Goal: Task Accomplishment & Management: Use online tool/utility

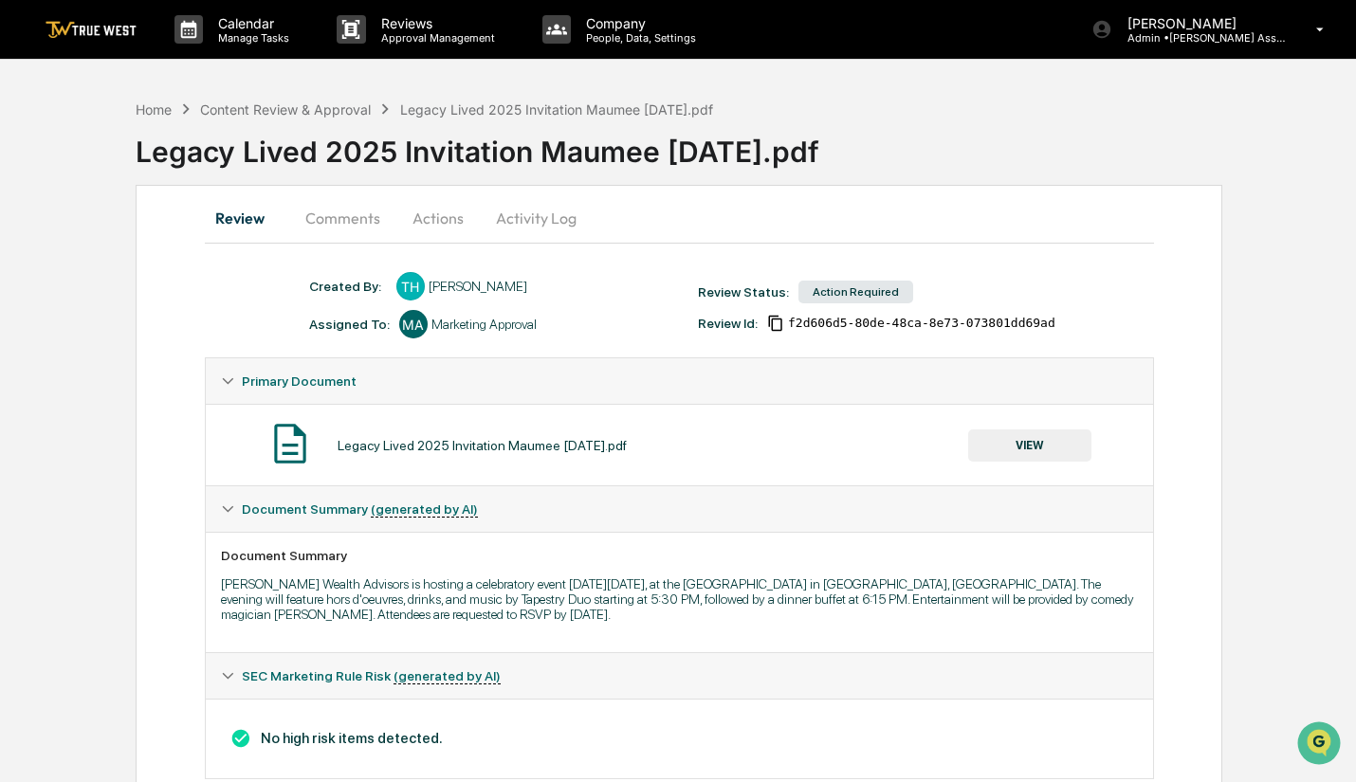
click at [1007, 447] on button "VIEW" at bounding box center [1029, 446] width 123 height 32
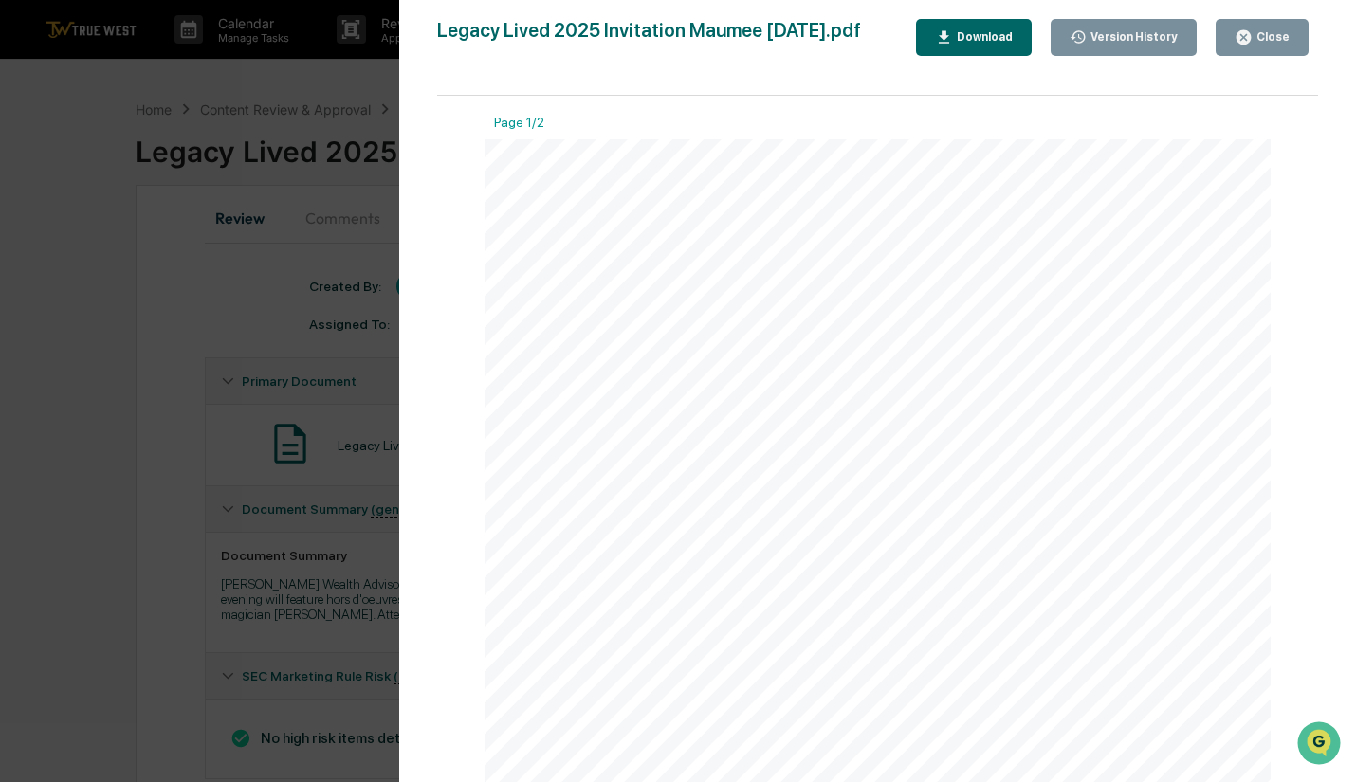
click at [1265, 32] on div "Close" at bounding box center [1271, 36] width 37 height 13
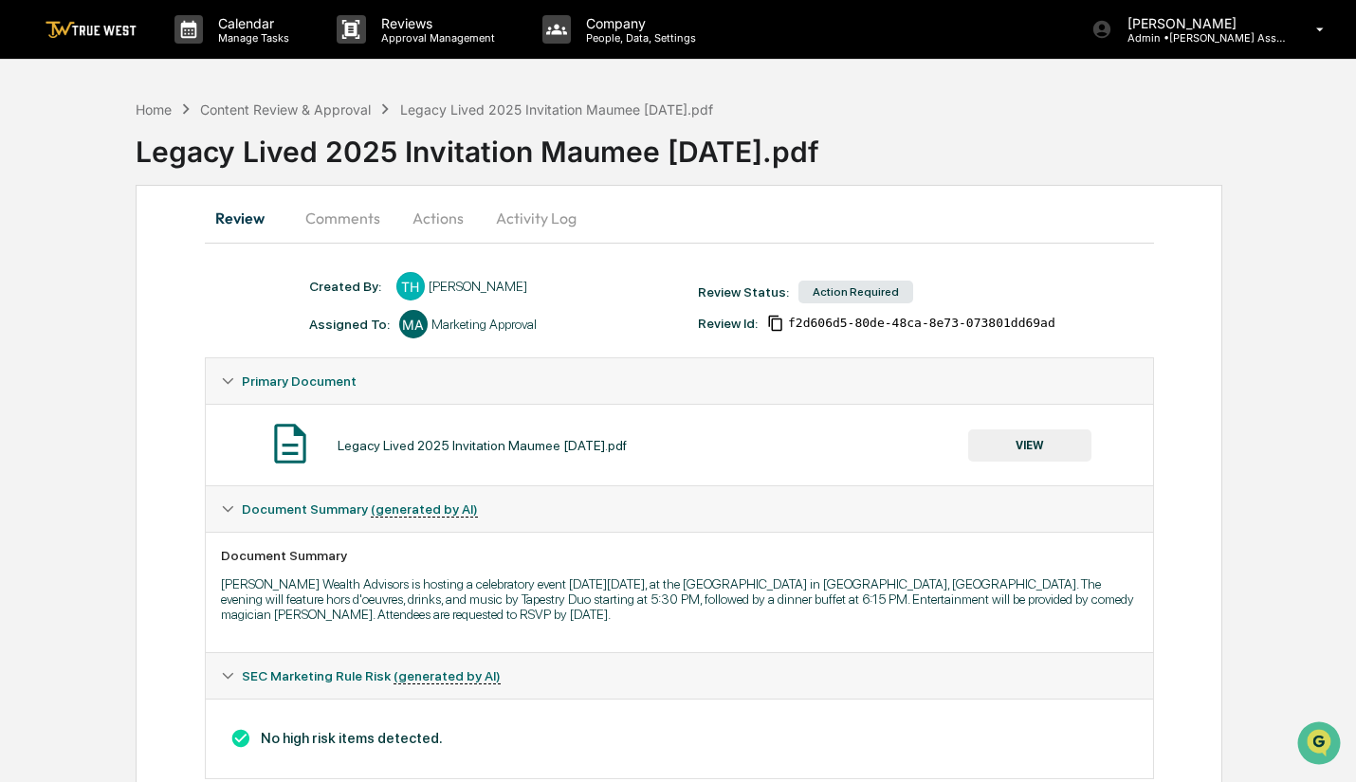
click at [433, 216] on button "Actions" at bounding box center [437, 218] width 85 height 46
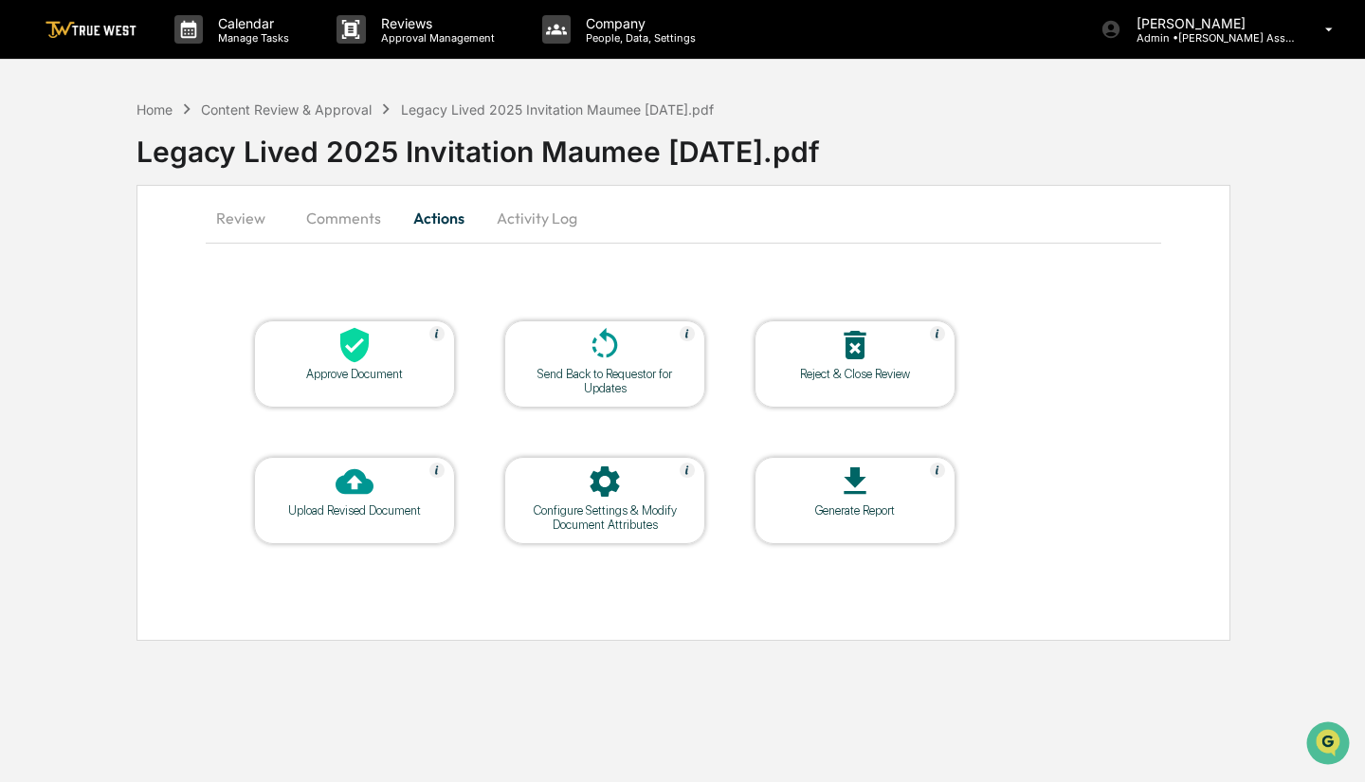
click at [351, 372] on div "Approve Document" at bounding box center [354, 374] width 171 height 14
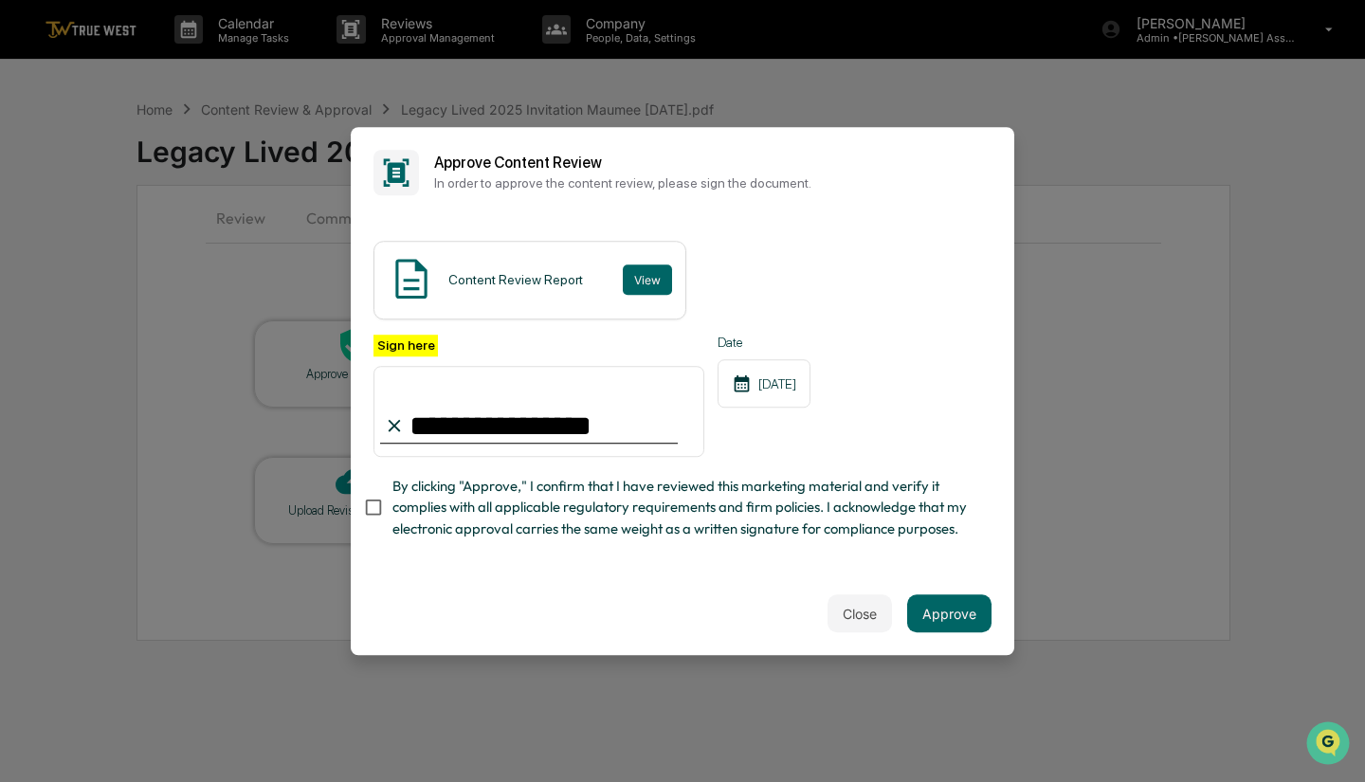
type input "**********"
click at [412, 594] on div "Close Approve" at bounding box center [683, 613] width 664 height 83
click at [958, 610] on button "Approve" at bounding box center [949, 613] width 84 height 38
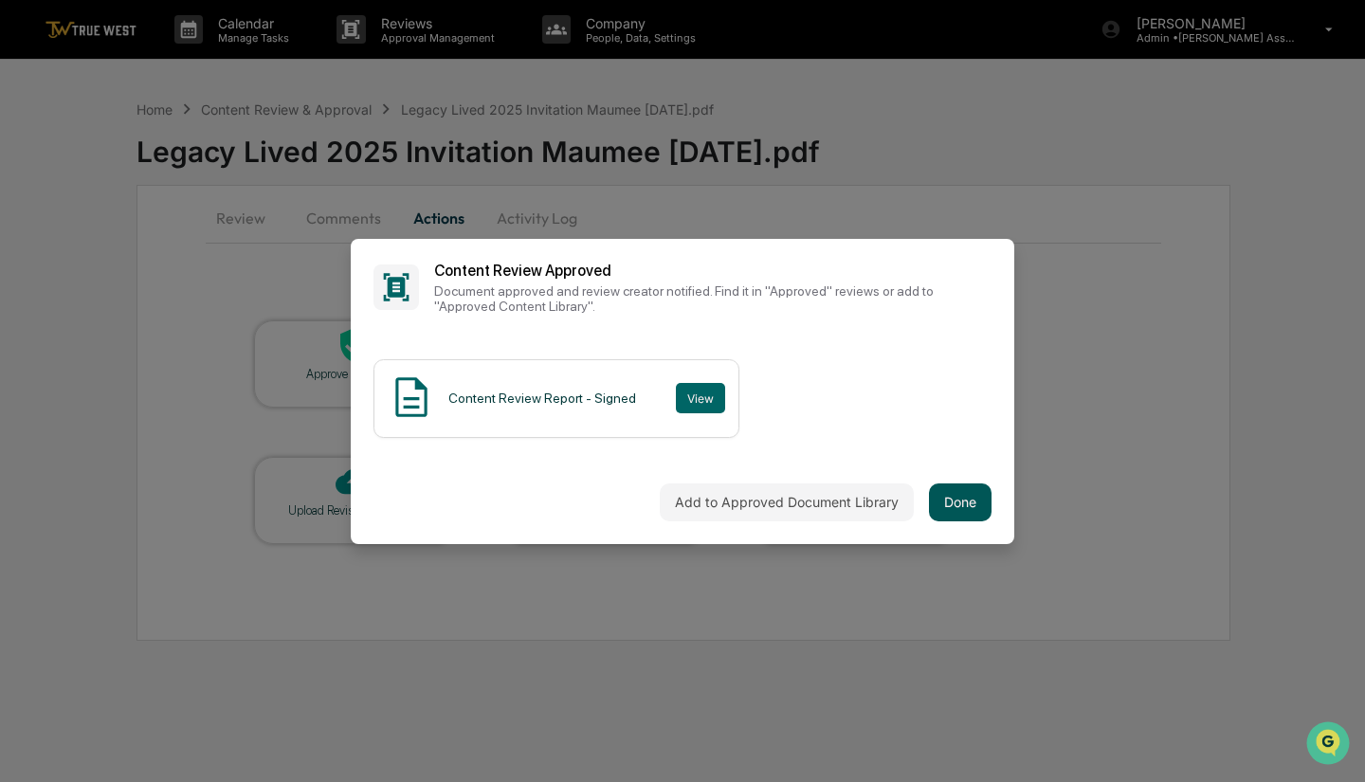
click at [950, 497] on button "Done" at bounding box center [960, 503] width 63 height 38
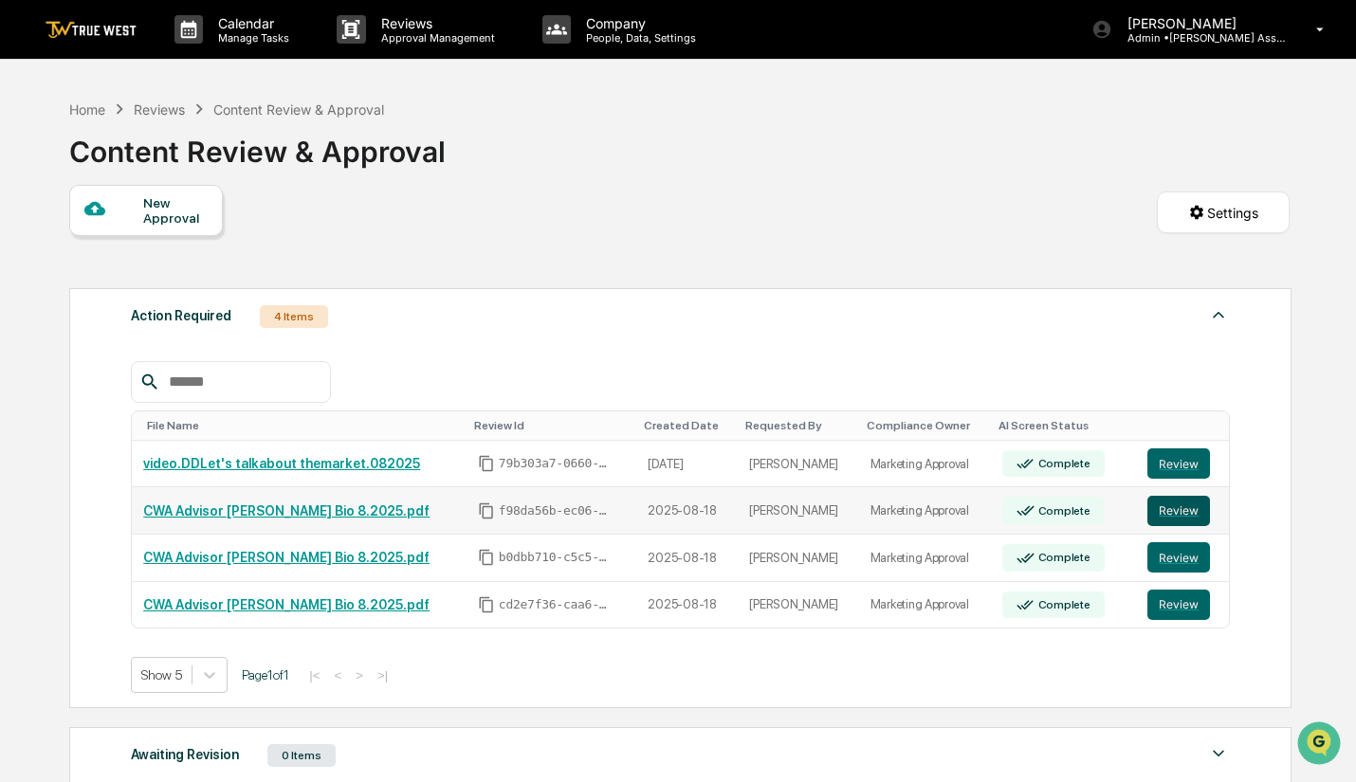
click at [1165, 511] on button "Review" at bounding box center [1178, 511] width 63 height 30
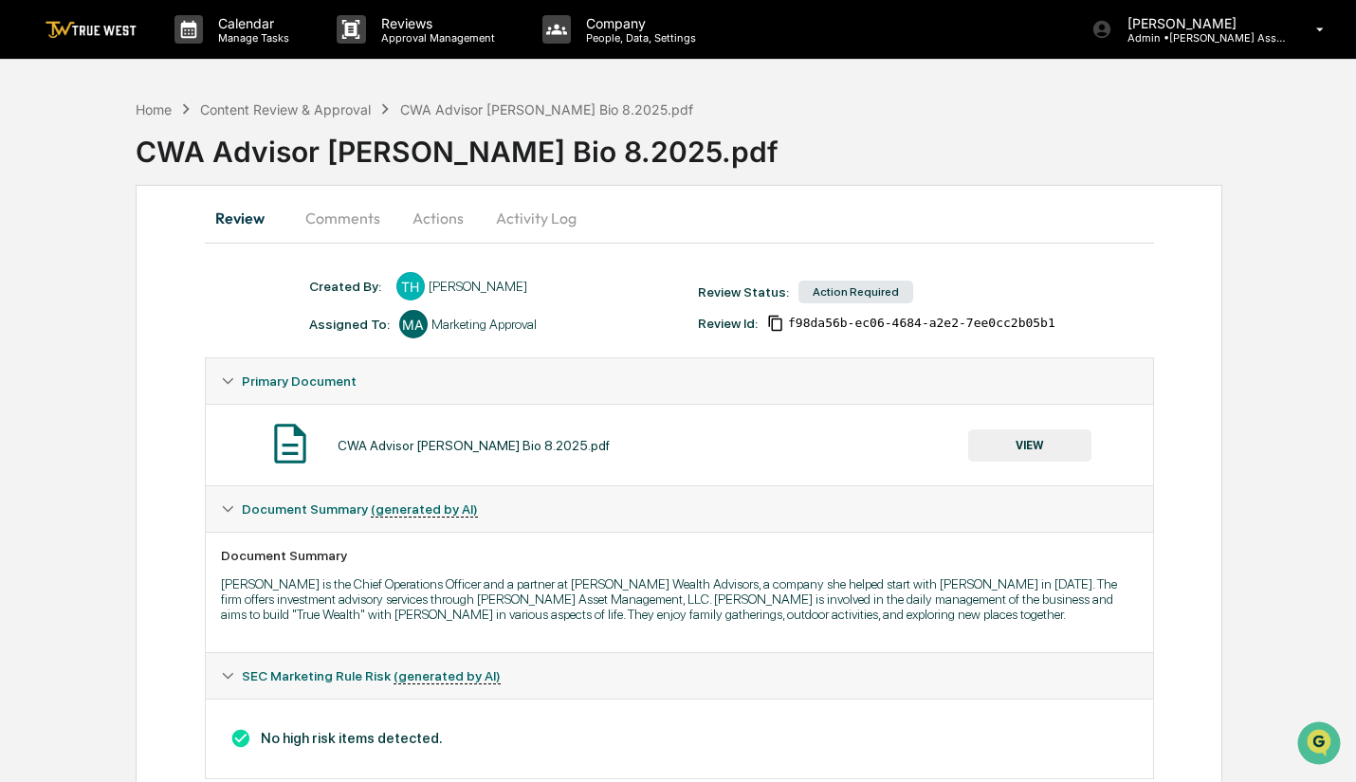
click at [1055, 445] on button "VIEW" at bounding box center [1029, 446] width 123 height 32
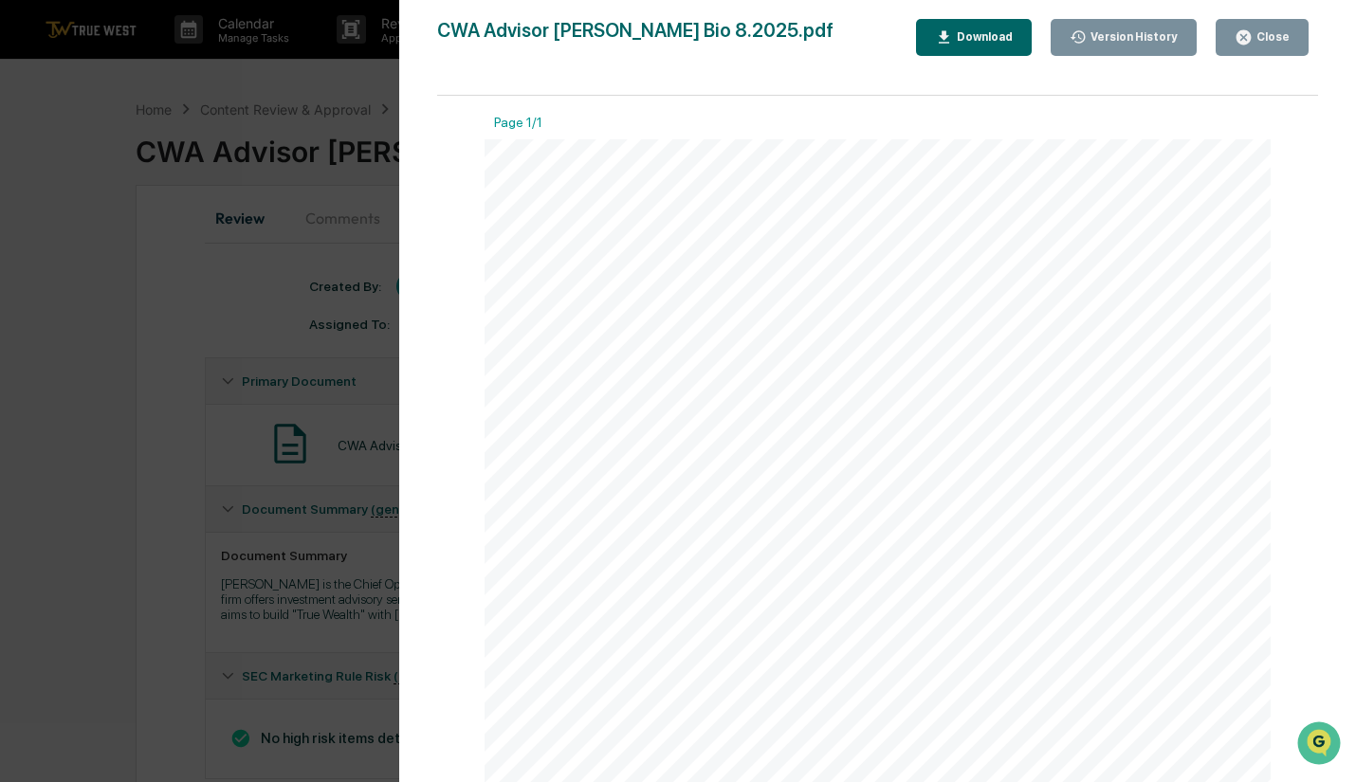
click at [1259, 42] on div "Close" at bounding box center [1271, 36] width 37 height 13
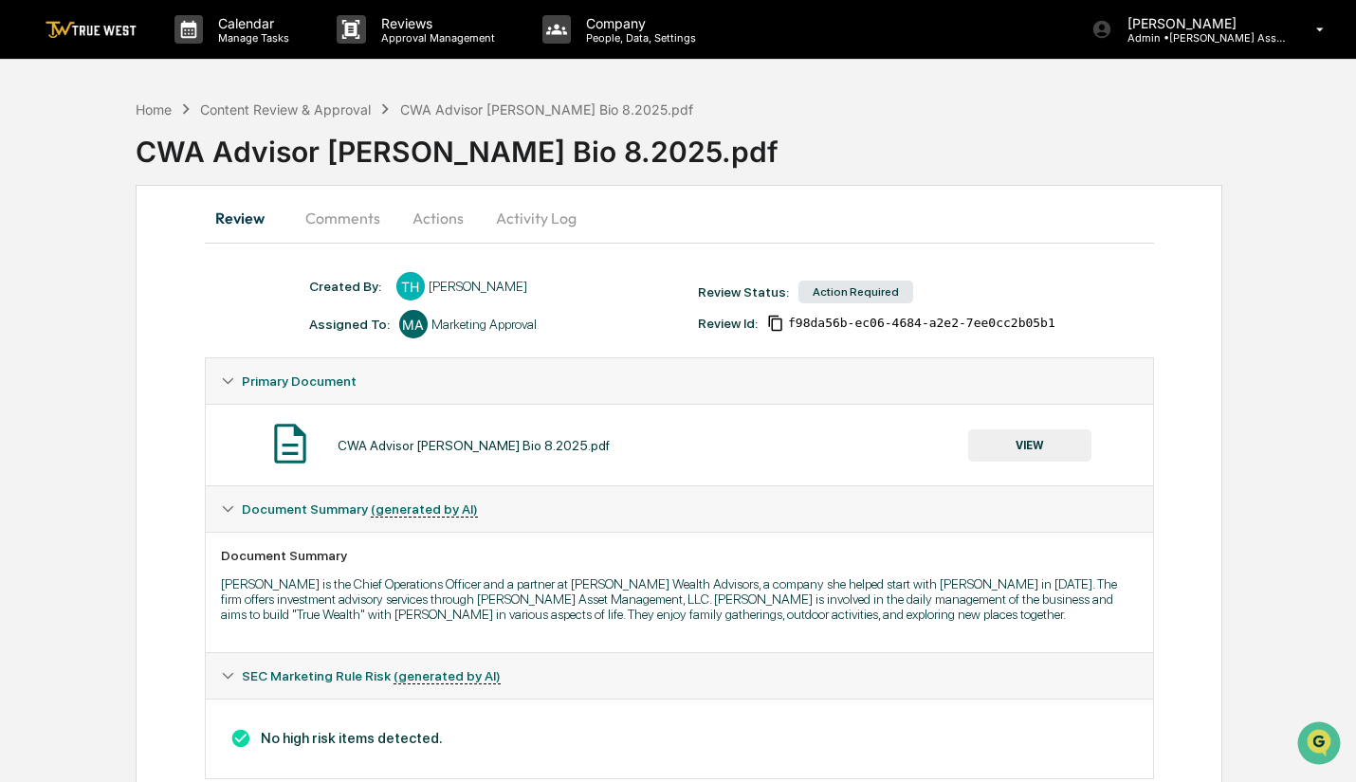
click at [1017, 449] on button "VIEW" at bounding box center [1029, 446] width 123 height 32
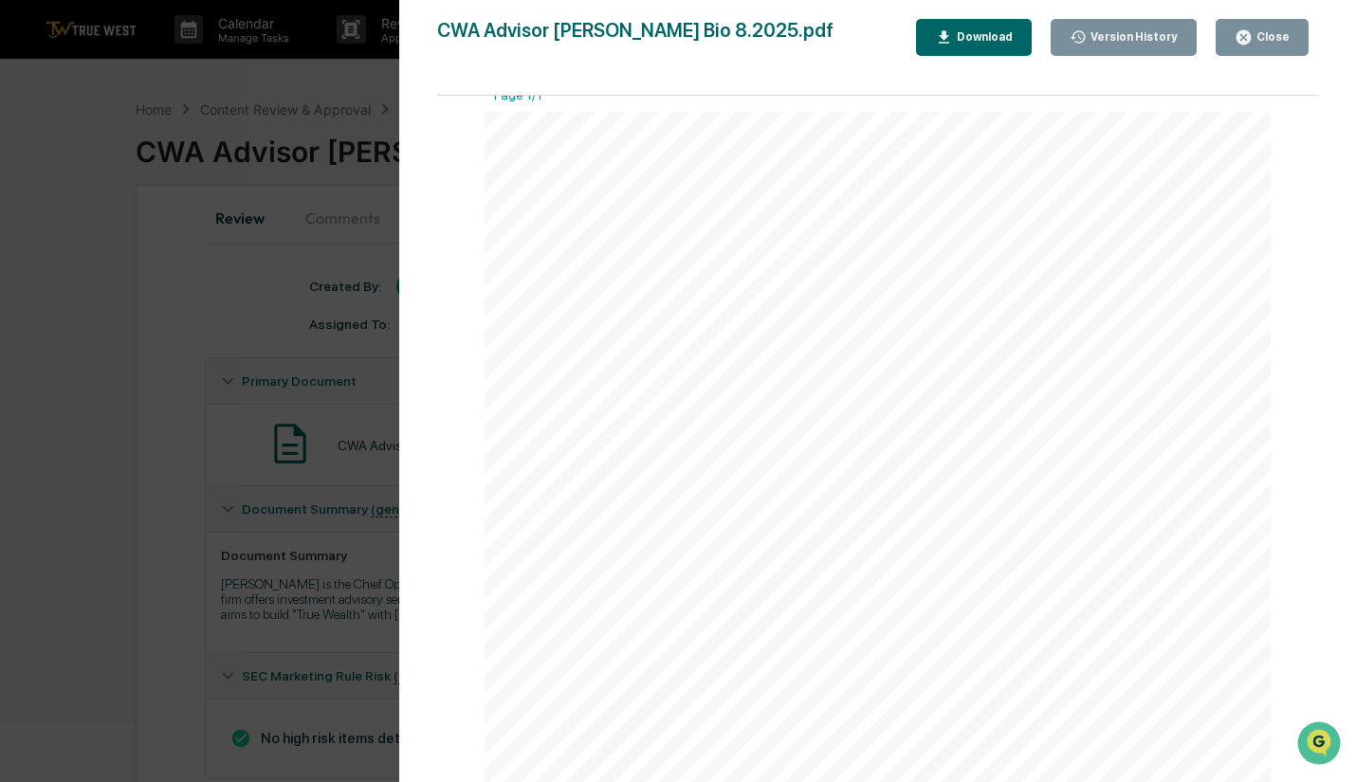
scroll to position [27, 0]
click at [1289, 36] on div "Close" at bounding box center [1271, 36] width 37 height 13
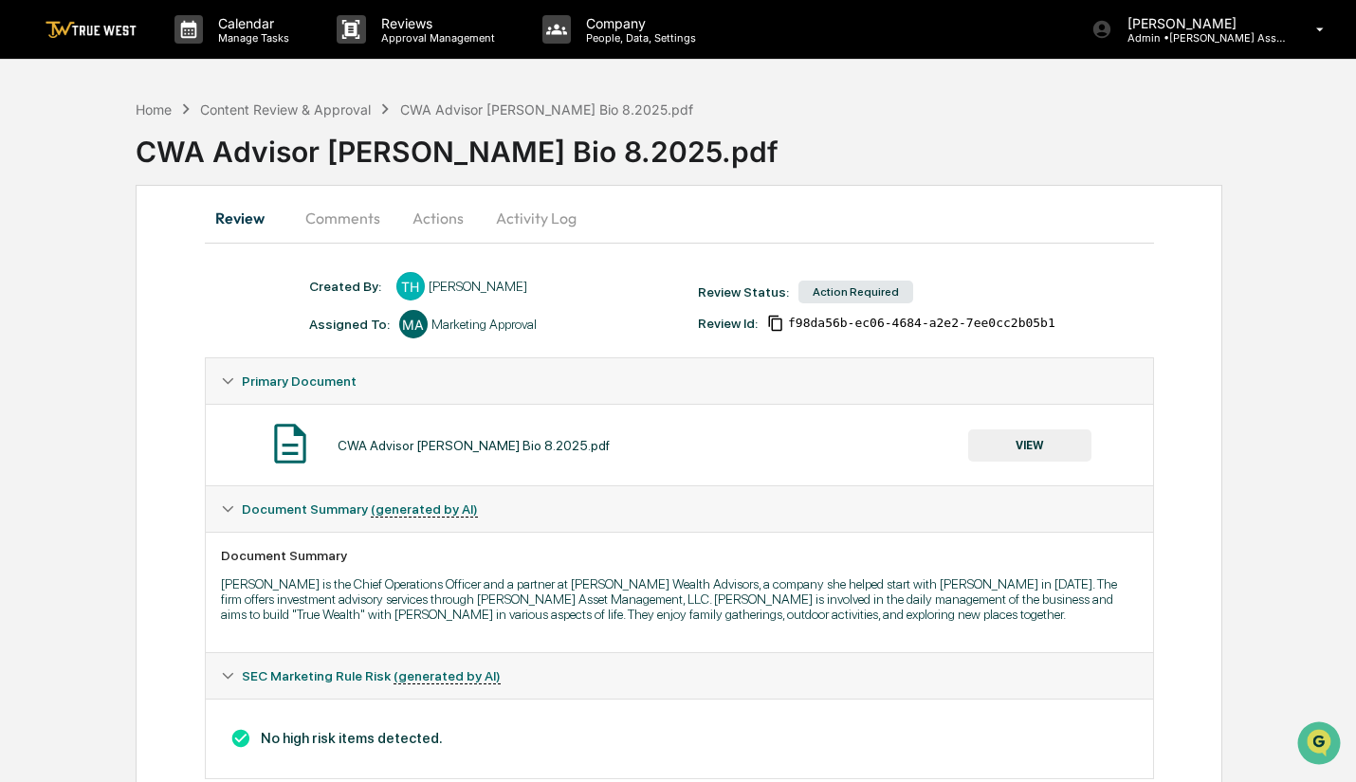
click at [425, 218] on button "Actions" at bounding box center [437, 218] width 85 height 46
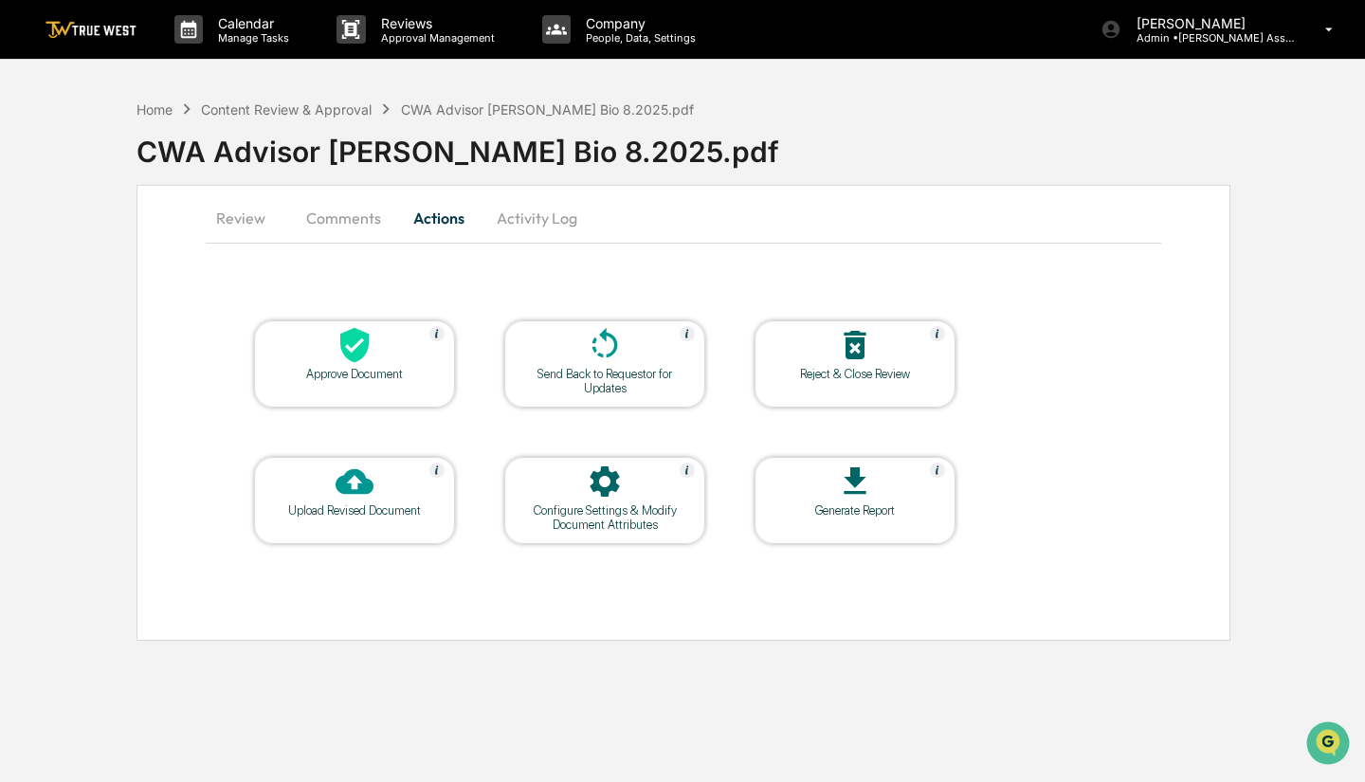
click at [338, 334] on icon at bounding box center [355, 345] width 38 height 38
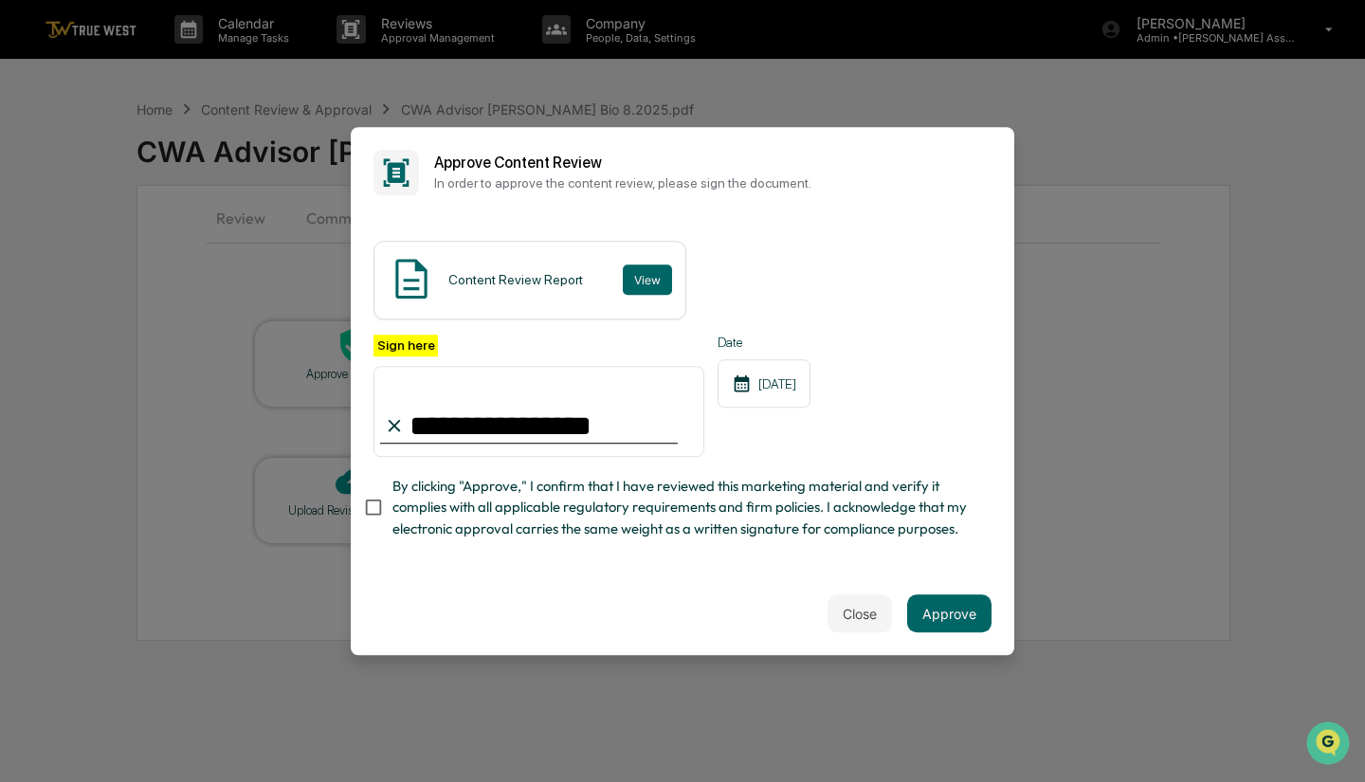
type input "**********"
click at [952, 625] on button "Approve" at bounding box center [949, 613] width 84 height 38
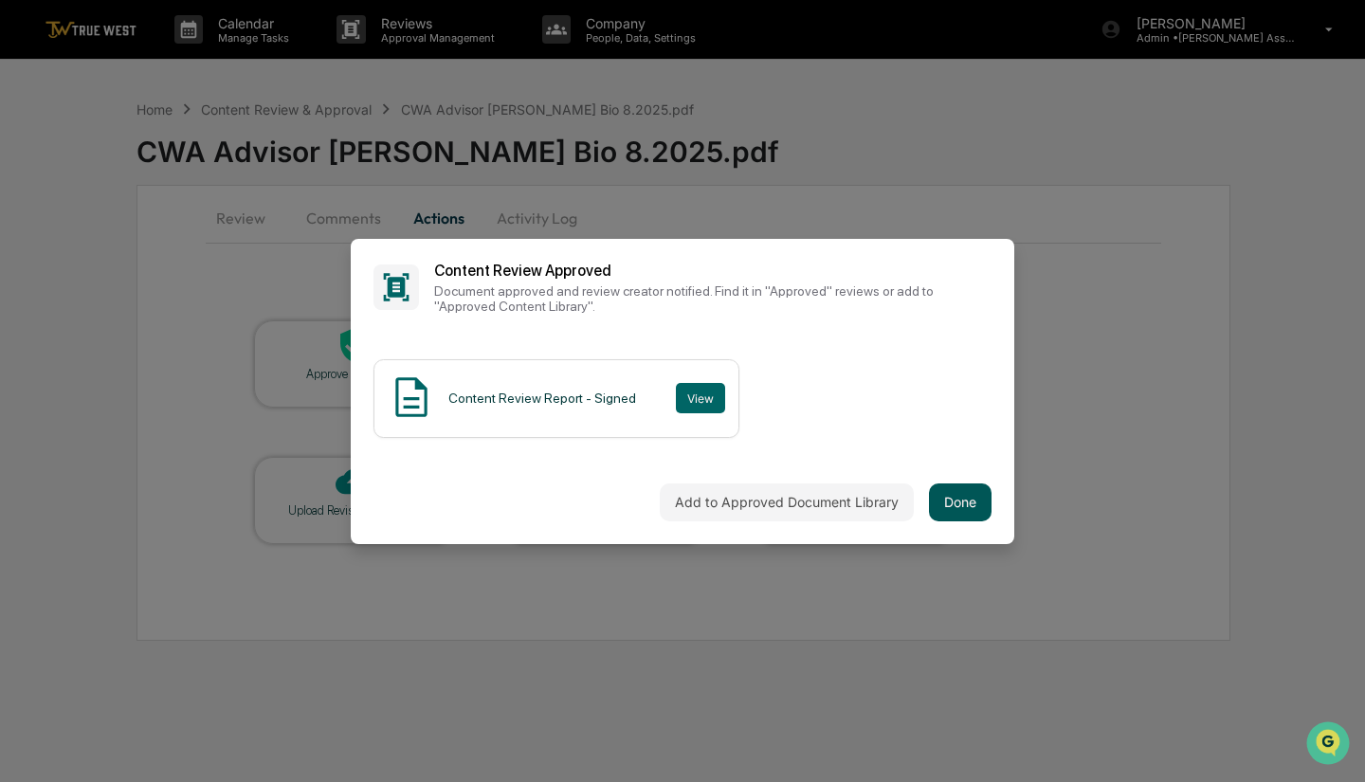
click at [954, 496] on button "Done" at bounding box center [960, 503] width 63 height 38
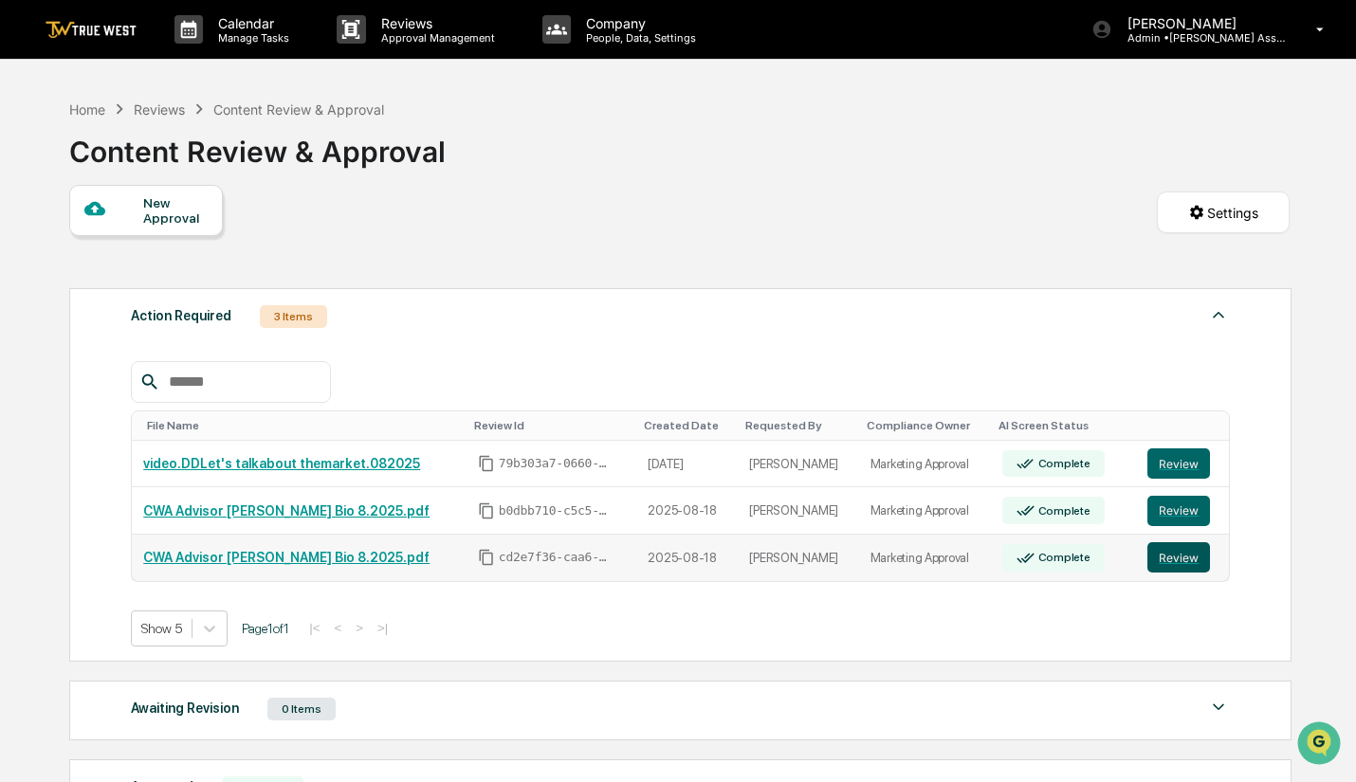
click at [1187, 554] on button "Review" at bounding box center [1178, 557] width 63 height 30
